Goal: Task Accomplishment & Management: Use online tool/utility

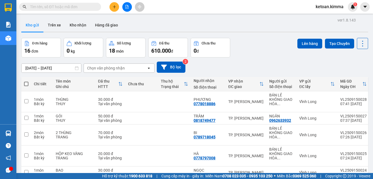
click at [129, 10] on button at bounding box center [127, 7] width 10 height 10
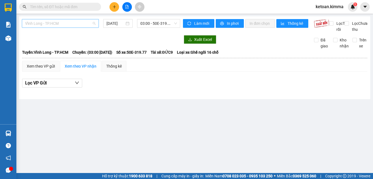
click at [73, 26] on span "Vĩnh Long - TP.HCM" at bounding box center [60, 23] width 70 height 8
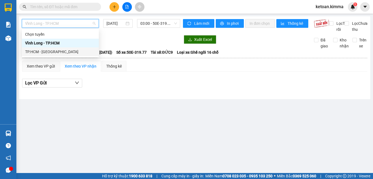
click at [41, 51] on div "TP.HCM - [GEOGRAPHIC_DATA]" at bounding box center [60, 52] width 70 height 6
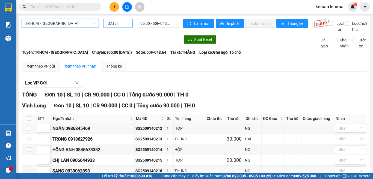
click at [116, 26] on input "[DATE]" at bounding box center [116, 23] width 18 height 6
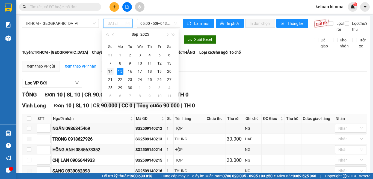
click at [108, 72] on div "14" at bounding box center [110, 71] width 7 height 7
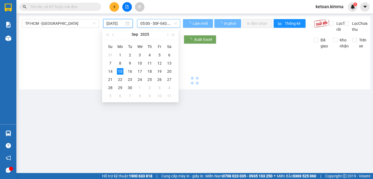
type input "[DATE]"
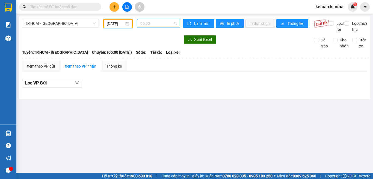
click at [145, 24] on span "05:00" at bounding box center [158, 23] width 37 height 8
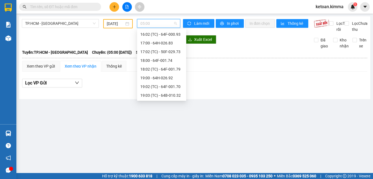
scroll to position [130, 0]
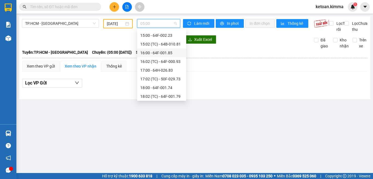
click at [167, 54] on div "16:00 - 64F-001.85" at bounding box center [161, 53] width 43 height 6
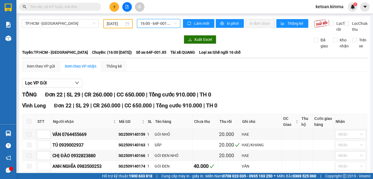
click at [159, 23] on span "16:00 - 64F-001.85" at bounding box center [158, 23] width 37 height 8
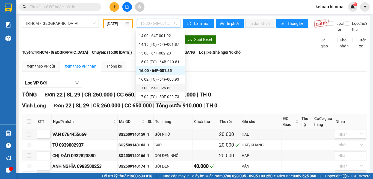
scroll to position [103, 0]
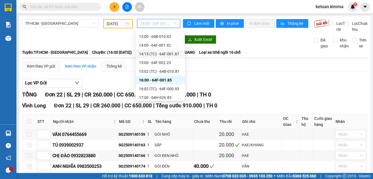
click at [164, 53] on div "14:15 (TC) - 64F-001.87" at bounding box center [160, 54] width 43 height 6
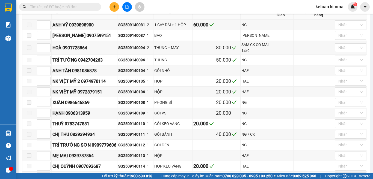
scroll to position [108, 0]
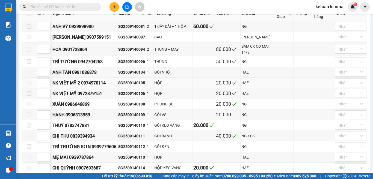
click at [132, 86] on div "SG2509140105" at bounding box center [131, 83] width 27 height 6
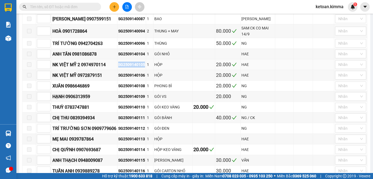
scroll to position [135, 0]
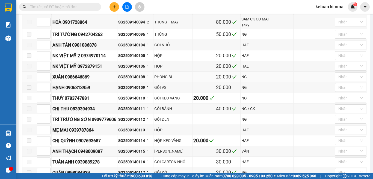
click at [135, 80] on div "SG2509140108" at bounding box center [131, 77] width 27 height 6
copy div "SG2509140108"
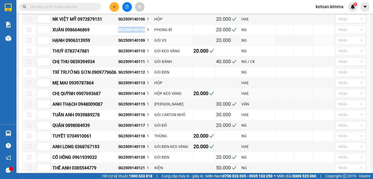
scroll to position [190, 0]
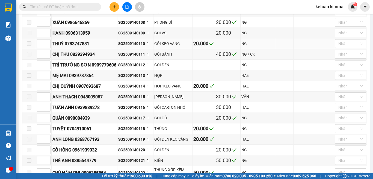
click at [126, 47] on div "SG2509140110" at bounding box center [131, 44] width 27 height 6
copy div "SG2509140110"
click at [130, 57] on div "SG2509140111" at bounding box center [131, 54] width 27 height 6
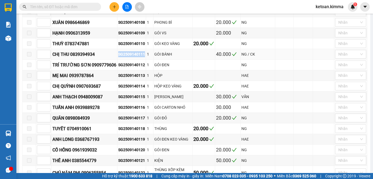
copy div "SG2509140111"
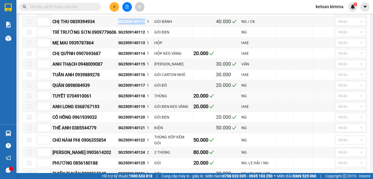
scroll to position [245, 0]
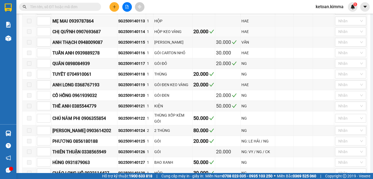
click at [137, 35] on div "SG2509140114" at bounding box center [131, 32] width 27 height 6
copy div "SG2509140114"
click at [128, 45] on div "SG2509140115" at bounding box center [131, 42] width 27 height 6
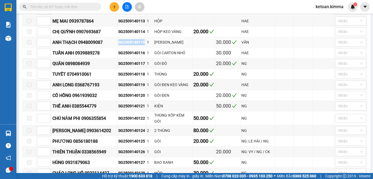
copy div "SG2509140115"
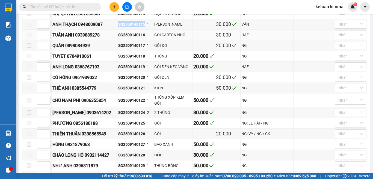
scroll to position [272, 0]
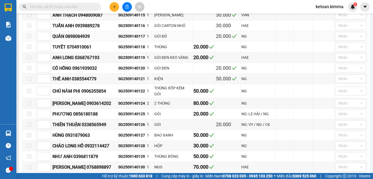
click at [132, 39] on div "SG2509140117" at bounding box center [131, 36] width 27 height 6
copy div "SG2509140117"
click at [127, 50] on div "SG2509140118" at bounding box center [131, 47] width 27 height 6
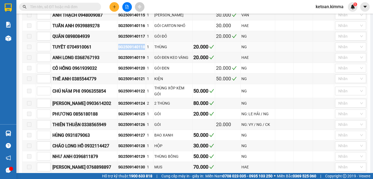
copy div "SG2509140118"
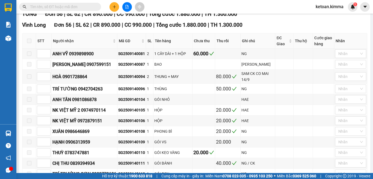
scroll to position [0, 0]
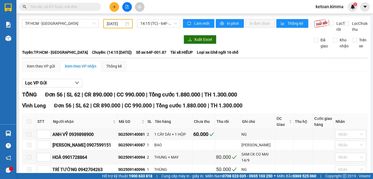
click at [201, 43] on span "Xuất Excel" at bounding box center [203, 40] width 18 height 6
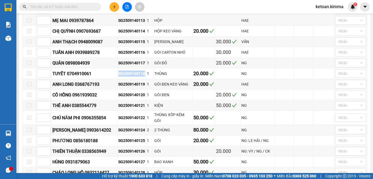
scroll to position [246, 0]
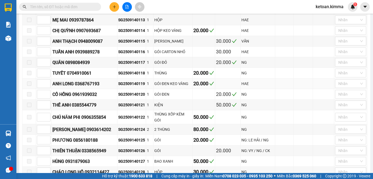
click at [131, 87] on div "SG2509140119" at bounding box center [131, 84] width 27 height 6
copy div "SG2509140119"
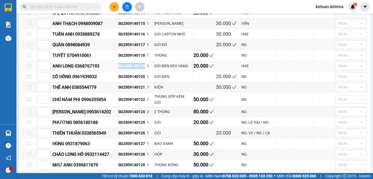
scroll to position [273, 0]
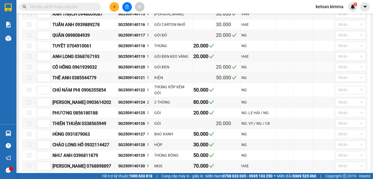
click at [129, 70] on div "SG2509140120" at bounding box center [131, 67] width 27 height 6
copy div "SG2509140120"
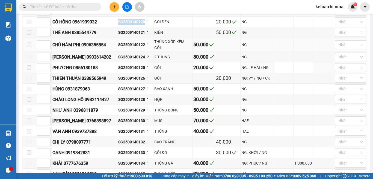
scroll to position [328, 0]
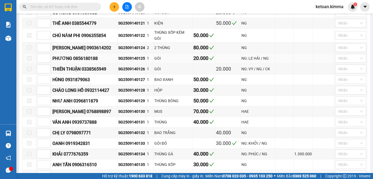
click at [137, 61] on div "SG2509140125" at bounding box center [131, 58] width 27 height 6
copy div "SG2509140125"
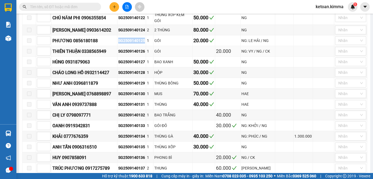
scroll to position [355, 0]
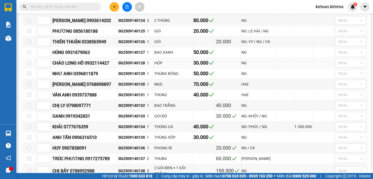
click at [129, 66] on div "SG2509140128" at bounding box center [131, 63] width 27 height 6
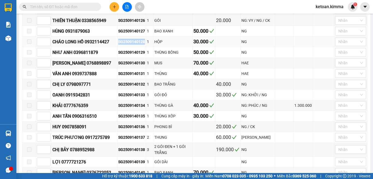
scroll to position [382, 0]
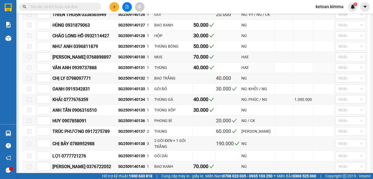
click at [131, 71] on div "SG2509140131" at bounding box center [131, 68] width 27 height 6
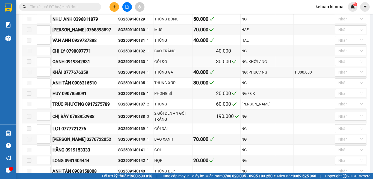
click at [133, 65] on div "SG2509140133" at bounding box center [131, 62] width 27 height 6
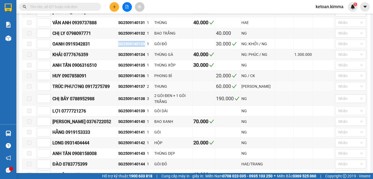
scroll to position [437, 0]
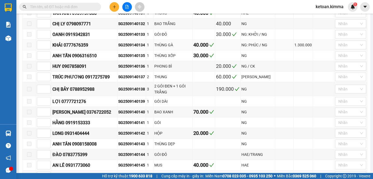
click at [134, 48] on div "SG2509140134" at bounding box center [131, 45] width 27 height 6
click at [135, 59] on div "SG2509140135" at bounding box center [131, 56] width 27 height 6
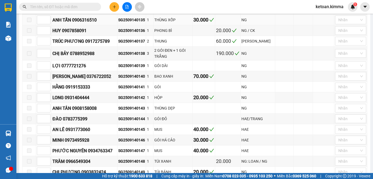
scroll to position [464, 0]
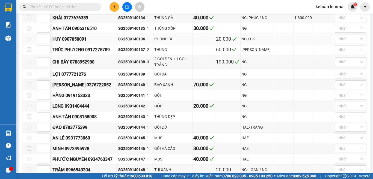
click at [143, 42] on div "SG2509140136" at bounding box center [131, 39] width 27 height 6
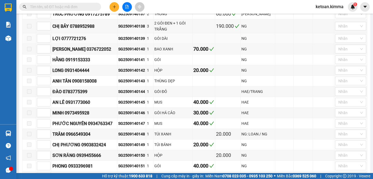
scroll to position [519, 0]
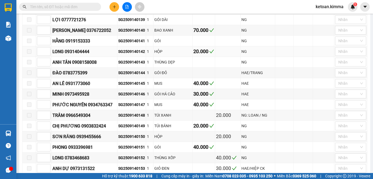
click at [128, 55] on div "SG2509140142" at bounding box center [131, 52] width 27 height 6
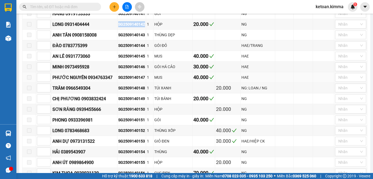
scroll to position [574, 0]
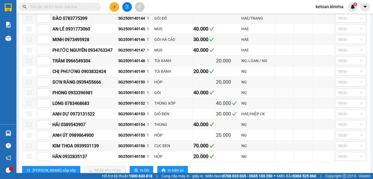
click at [132, 96] on div "SG2509140151" at bounding box center [131, 93] width 27 height 6
click at [120, 107] on div "SG2509140152" at bounding box center [131, 104] width 27 height 6
click at [129, 117] on div "SG2509140153" at bounding box center [131, 114] width 27 height 6
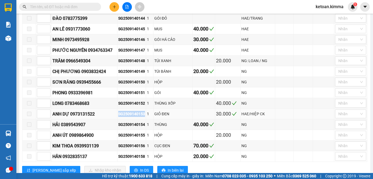
click at [129, 117] on div "SG2509140153" at bounding box center [131, 114] width 27 height 6
click at [131, 128] on div "SG2509140154" at bounding box center [131, 125] width 27 height 6
click at [129, 75] on div "SG2509140149" at bounding box center [131, 72] width 27 height 6
